Goal: Transaction & Acquisition: Purchase product/service

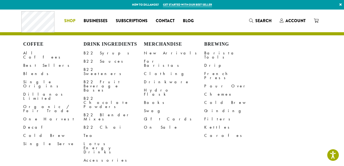
click at [34, 55] on link "All Coffees" at bounding box center [53, 55] width 60 height 12
click at [33, 54] on link "All Coffees" at bounding box center [53, 55] width 60 height 12
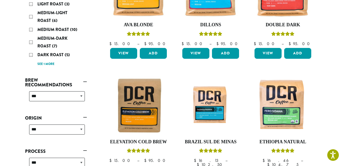
scroll to position [131, 0]
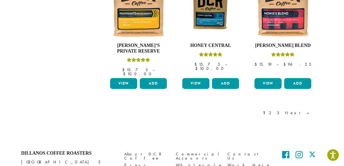
scroll to position [470, 0]
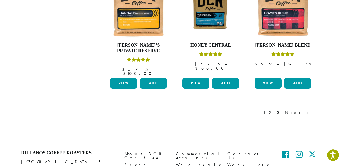
click at [309, 110] on link "Next »" at bounding box center [299, 113] width 30 height 6
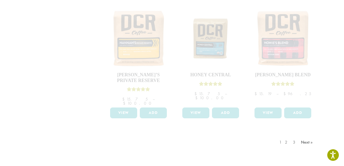
scroll to position [441, 0]
click at [307, 135] on div "1 2 3 Next »" at bounding box center [297, 147] width 37 height 24
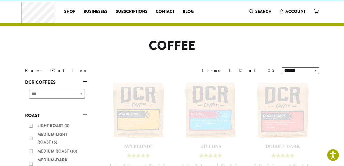
scroll to position [0, 0]
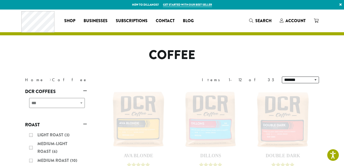
scroll to position [470, 0]
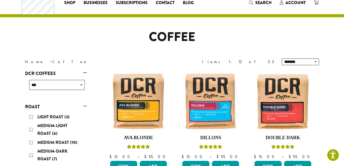
click at [64, 145] on span "Medium Roast" at bounding box center [53, 143] width 33 height 6
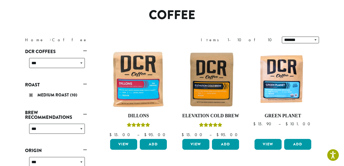
scroll to position [40, 0]
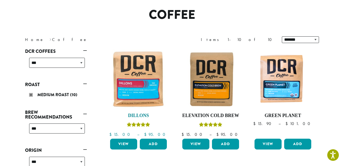
click at [140, 90] on img at bounding box center [138, 79] width 59 height 59
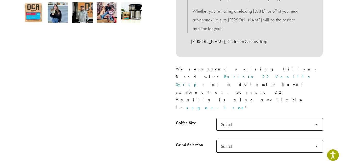
click at [316, 118] on b at bounding box center [316, 124] width 13 height 13
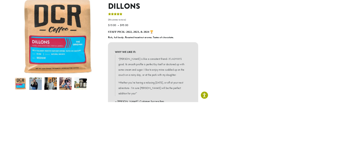
scroll to position [186, 0]
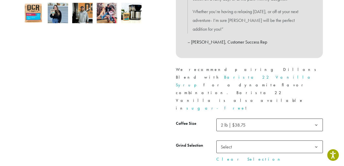
click at [317, 141] on b at bounding box center [316, 147] width 13 height 13
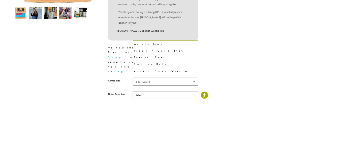
scroll to position [35, 0]
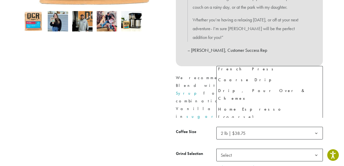
select select "**********"
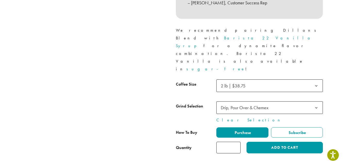
scroll to position [227, 0]
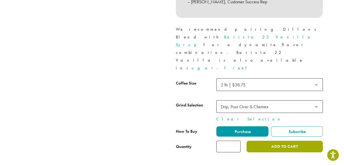
click at [310, 141] on button "Add to cart" at bounding box center [285, 147] width 76 height 12
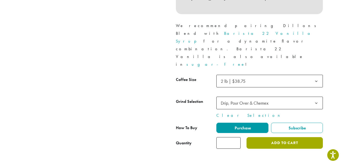
scroll to position [248, 0]
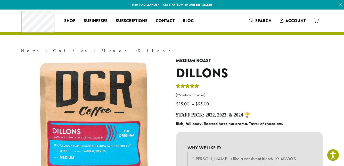
click at [317, 21] on icon at bounding box center [316, 21] width 5 height 4
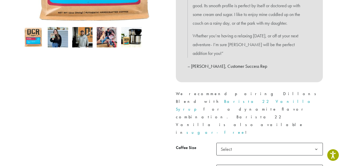
scroll to position [163, 0]
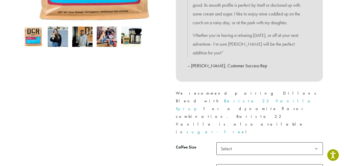
click at [317, 143] on b at bounding box center [316, 149] width 13 height 13
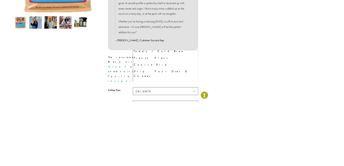
scroll to position [25, 0]
select select "**********"
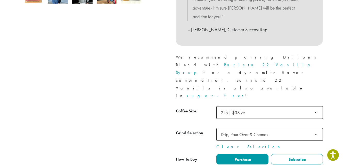
scroll to position [199, 0]
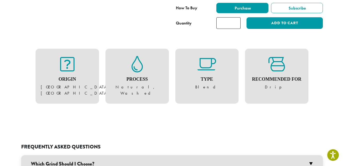
scroll to position [351, 0]
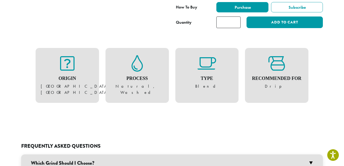
click at [310, 155] on h3 "Which Grind Should I Choose?" at bounding box center [172, 164] width 302 height 18
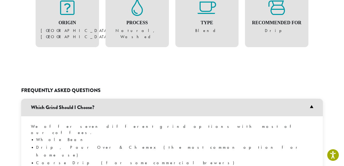
scroll to position [402, 0]
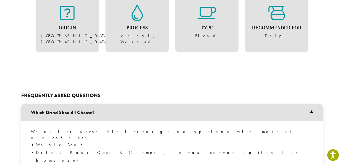
click at [313, 104] on h3 "Which Grind Should I Choose?" at bounding box center [172, 113] width 302 height 18
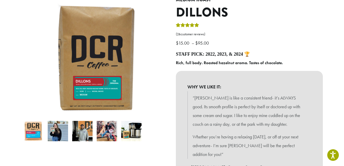
scroll to position [0, 0]
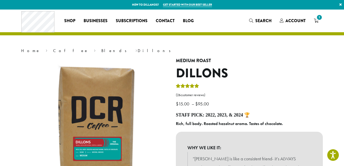
click at [317, 18] on span "1" at bounding box center [319, 17] width 7 height 7
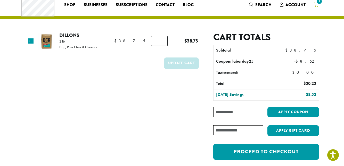
scroll to position [17, 0]
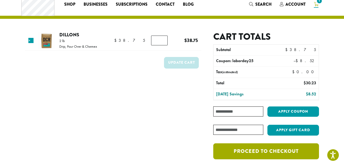
click at [275, 151] on link "Proceed to checkout" at bounding box center [266, 152] width 106 height 16
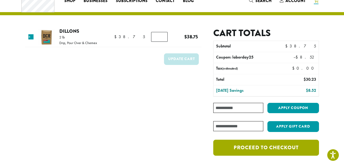
scroll to position [38, 0]
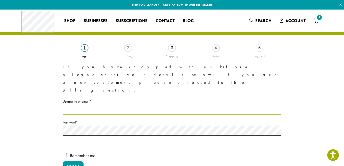
click at [81, 105] on input "Username or email * Required" at bounding box center [172, 110] width 219 height 10
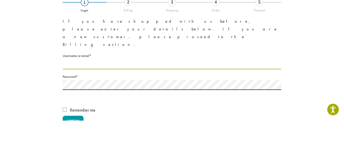
click at [77, 105] on input "Username or email * Required" at bounding box center [172, 110] width 219 height 10
type input "**********"
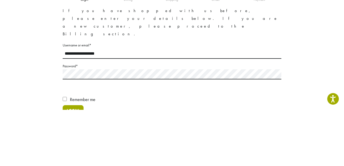
click at [70, 162] on button "Login" at bounding box center [73, 167] width 21 height 11
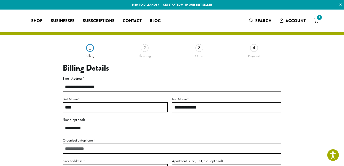
select select "**"
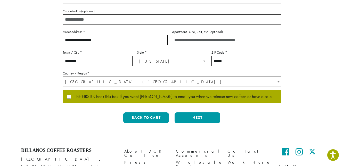
scroll to position [147, 0]
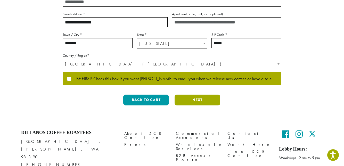
click at [199, 100] on button "Next" at bounding box center [198, 100] width 46 height 11
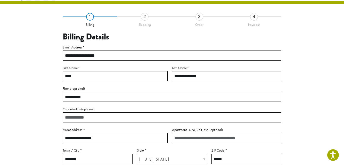
scroll to position [29, 0]
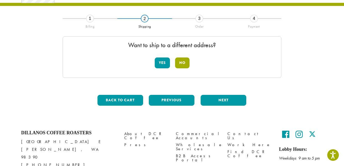
click at [183, 64] on button "No" at bounding box center [182, 63] width 14 height 11
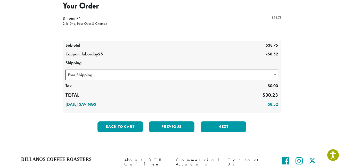
scroll to position [62, 0]
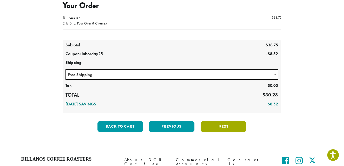
click at [228, 128] on button "Next" at bounding box center [224, 126] width 46 height 11
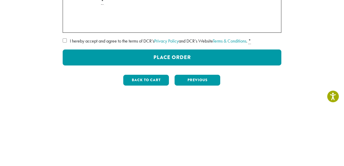
scroll to position [94, 0]
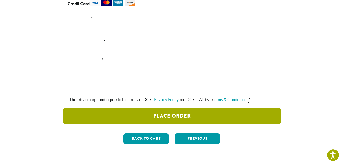
click at [237, 113] on button "Place Order" at bounding box center [172, 116] width 219 height 16
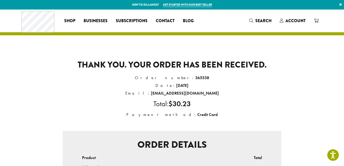
click at [295, 23] on span "Account" at bounding box center [296, 21] width 20 height 6
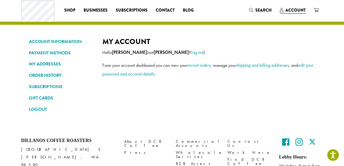
scroll to position [11, 0]
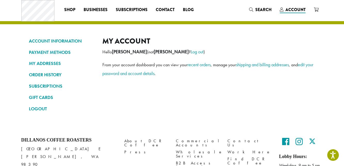
click at [39, 107] on link "LOGOUT" at bounding box center [62, 109] width 66 height 9
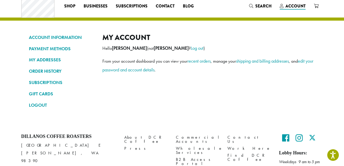
scroll to position [33, 0]
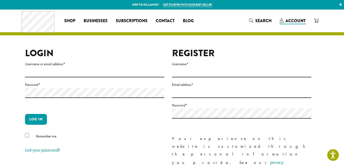
click at [342, 5] on link "×" at bounding box center [340, 4] width 7 height 9
